Goal: Register for event/course

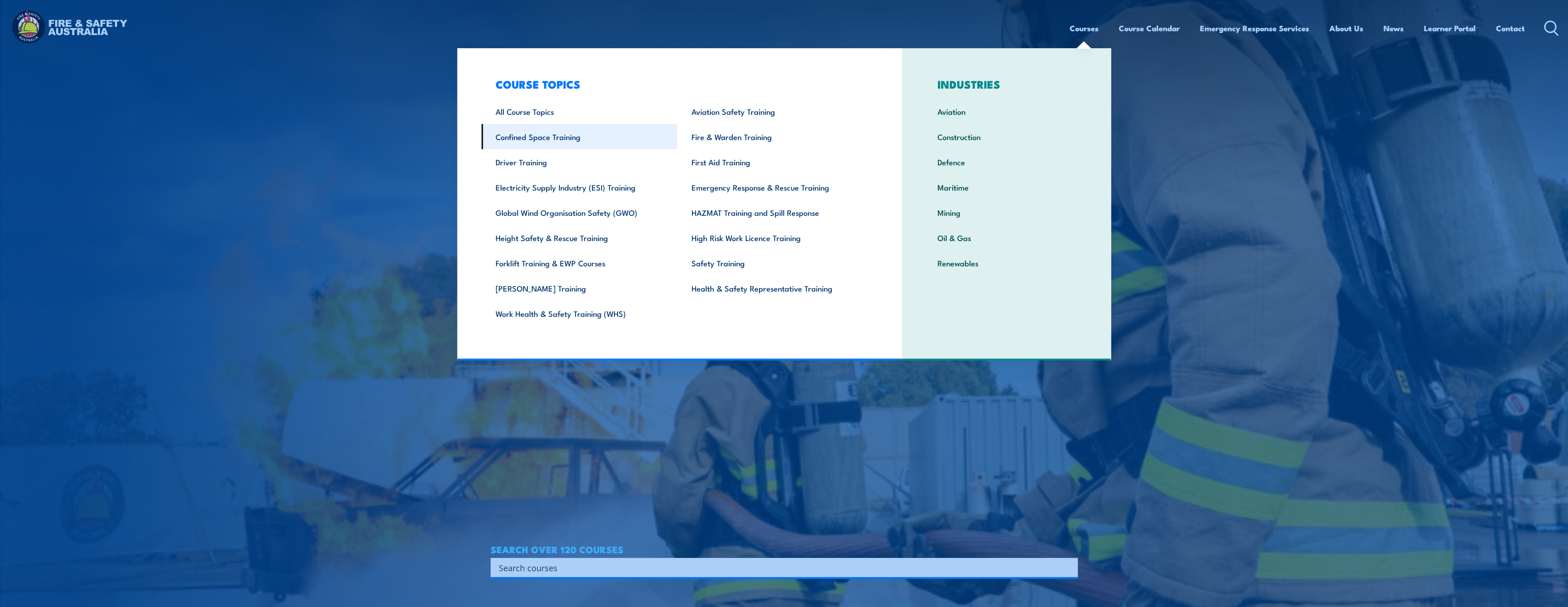
click at [563, 136] on link "Confined Space Training" at bounding box center [579, 137] width 196 height 25
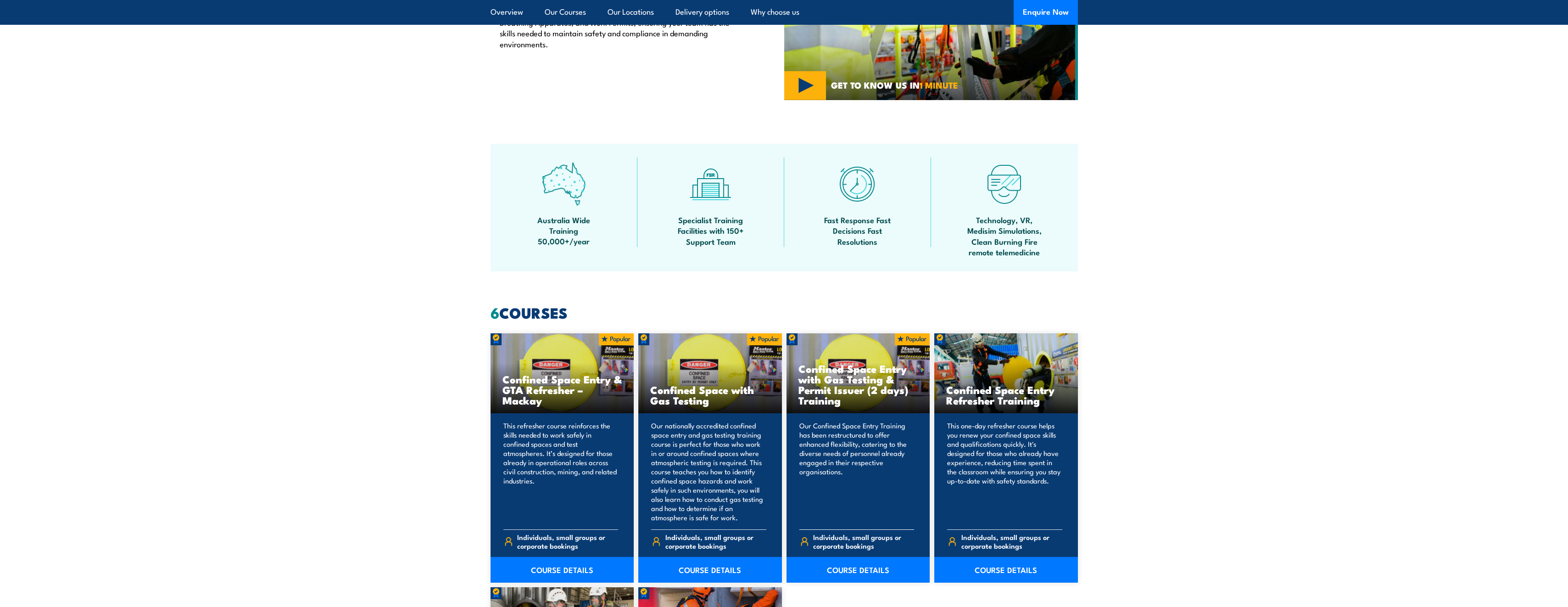
scroll to position [505, 0]
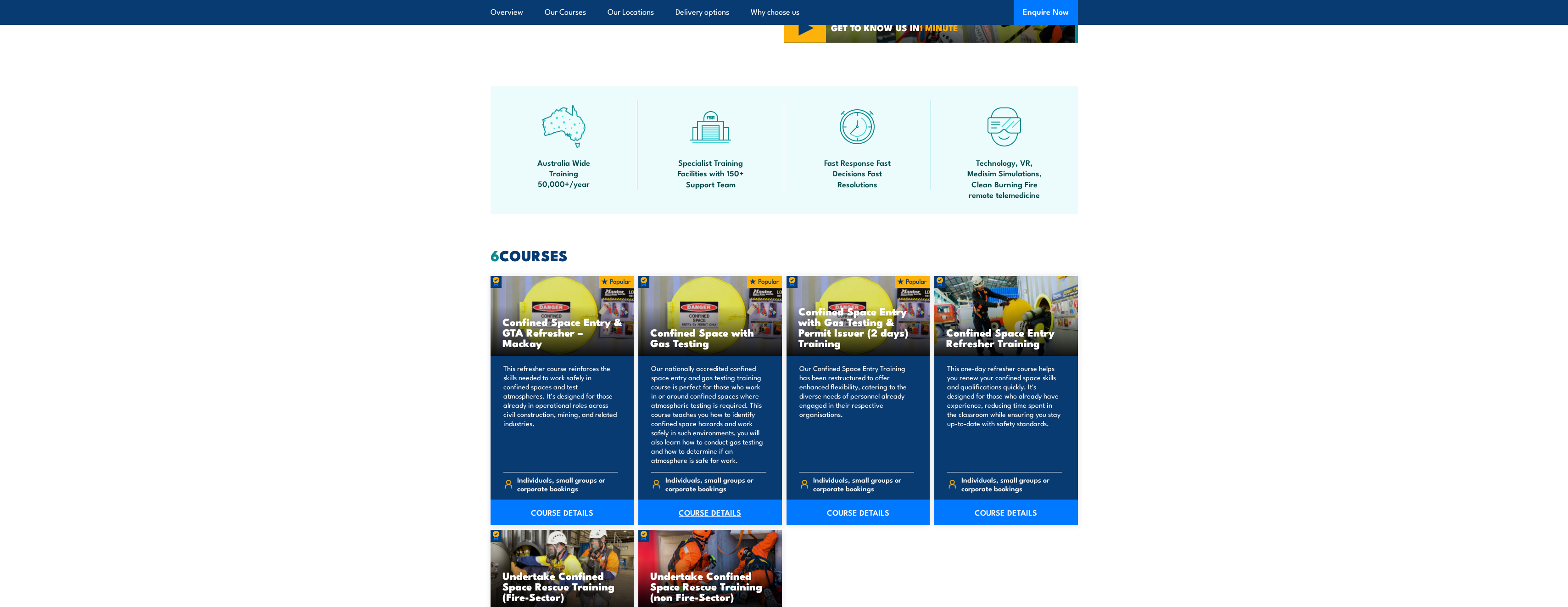
click at [718, 508] on link "COURSE DETAILS" at bounding box center [710, 512] width 144 height 25
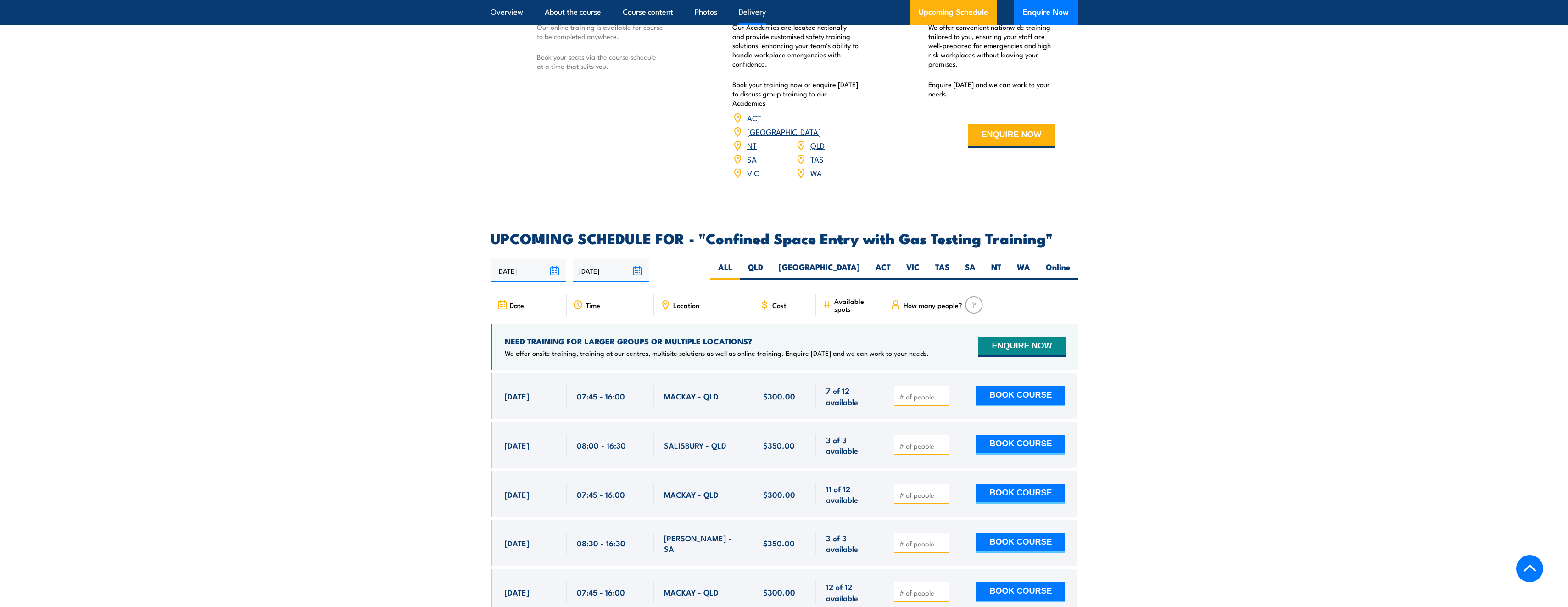
scroll to position [1469, 0]
